Goal: Transaction & Acquisition: Download file/media

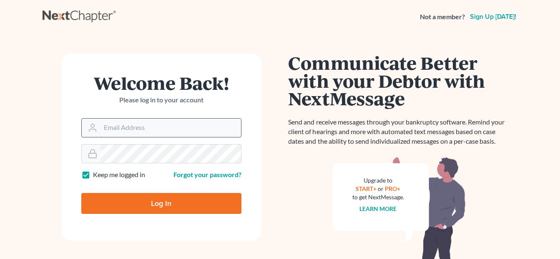
click at [172, 128] on input "Email Address" at bounding box center [171, 128] width 141 height 18
type input "[EMAIL_ADDRESS][DOMAIN_NAME]"
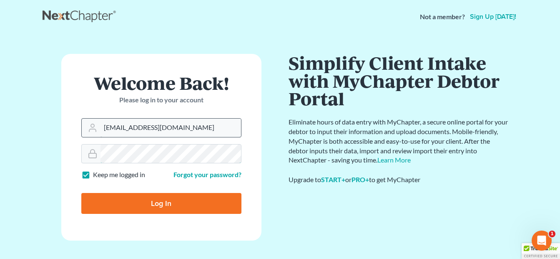
click at [81, 193] on input "Log In" at bounding box center [161, 203] width 160 height 21
type input "Thinking..."
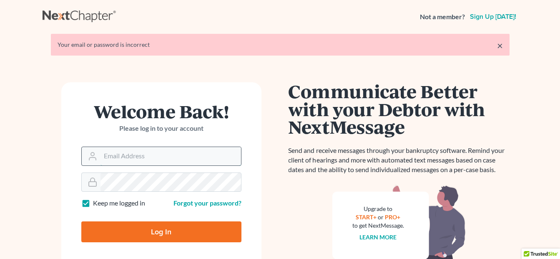
drag, startPoint x: 0, startPoint y: 0, endPoint x: 144, endPoint y: 157, distance: 213.3
click at [144, 157] on input "Email Address" at bounding box center [171, 156] width 141 height 18
click at [196, 157] on input "[EMAIL_ADDRESS][DOMAIN_NAME]" at bounding box center [171, 156] width 141 height 18
drag, startPoint x: 156, startPoint y: 157, endPoint x: 68, endPoint y: 160, distance: 87.7
click at [68, 160] on form "Welcome Back! Please log in to your account Email Address starfish2781@yahoo.co…" at bounding box center [161, 175] width 200 height 187
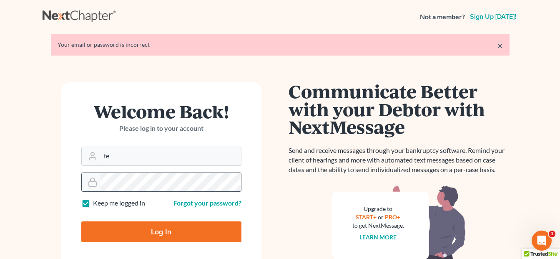
type input "[EMAIL_ADDRESS][DOMAIN_NAME]"
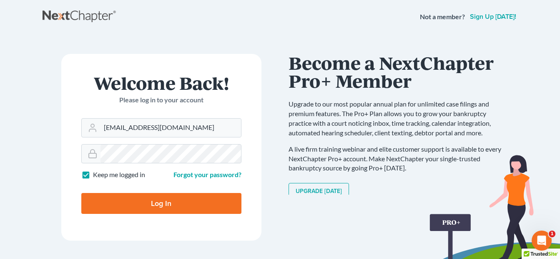
click at [160, 199] on input "Log In" at bounding box center [161, 203] width 160 height 21
type input "Thinking..."
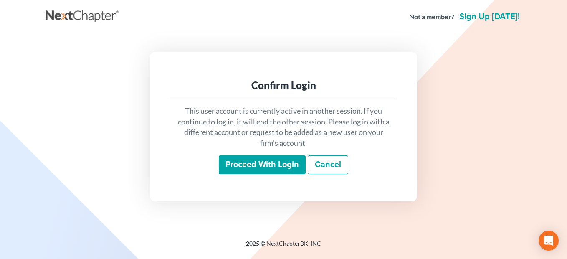
click at [252, 162] on input "Proceed with login" at bounding box center [262, 164] width 87 height 19
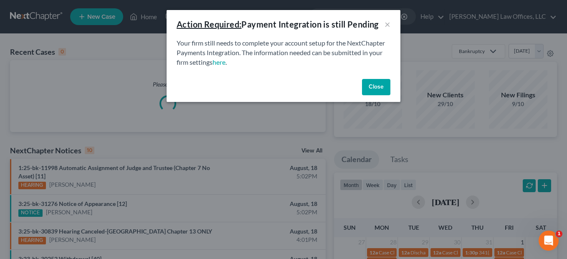
click at [374, 87] on button "Close" at bounding box center [376, 87] width 28 height 17
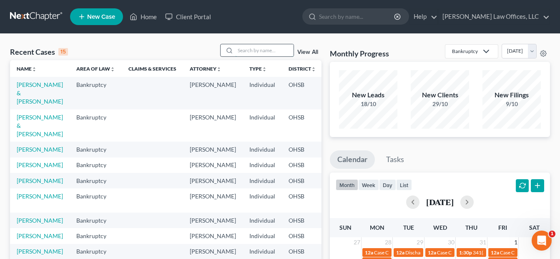
click at [267, 51] on input "search" at bounding box center [264, 50] width 58 height 12
type input "thomas"
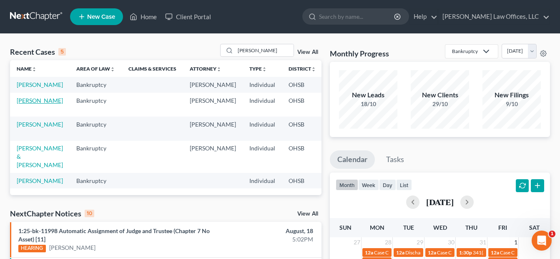
click at [26, 104] on link "Thomas, Teresa" at bounding box center [40, 100] width 46 height 7
select select "4"
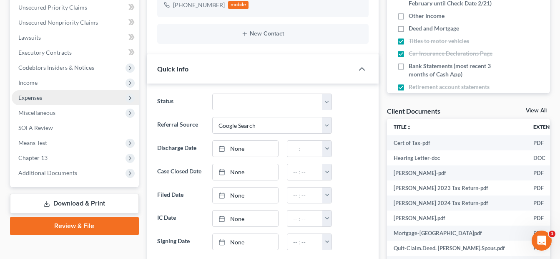
scroll to position [209, 0]
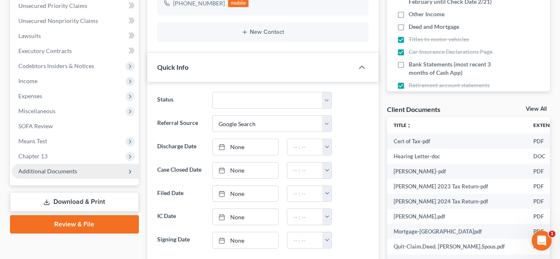
click at [58, 172] on span "Additional Documents" at bounding box center [47, 170] width 59 height 7
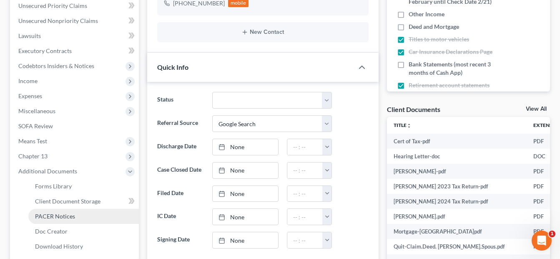
click at [69, 212] on span "PACER Notices" at bounding box center [55, 215] width 40 height 7
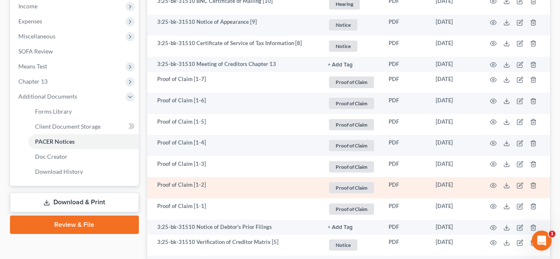
scroll to position [298, 0]
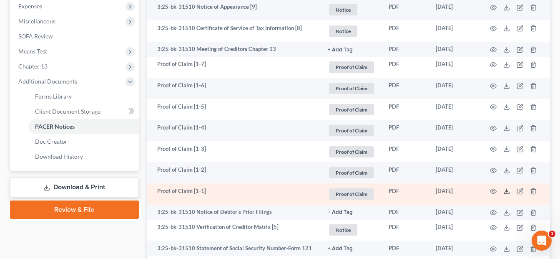
click at [509, 189] on icon at bounding box center [507, 191] width 7 height 7
